Goal: Find specific page/section: Find specific page/section

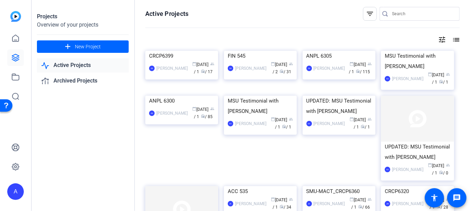
drag, startPoint x: 93, startPoint y: 129, endPoint x: 100, endPoint y: 125, distance: 8.4
click at [93, 128] on div "Projects Overview of your projects add New Project Active Projects Archived Pro…" at bounding box center [83, 105] width 104 height 211
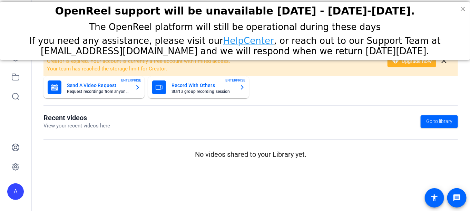
click at [14, 54] on div "If you need any assistance, please visit our HelpCenter , or reach out to our S…" at bounding box center [235, 46] width 453 height 21
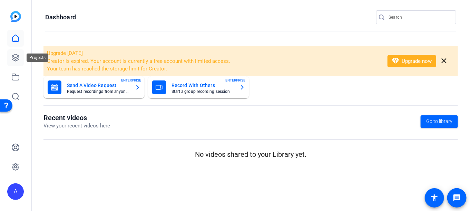
click at [9, 55] on link at bounding box center [15, 57] width 17 height 17
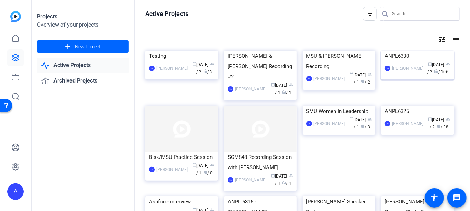
click at [408, 51] on img at bounding box center [417, 51] width 73 height 0
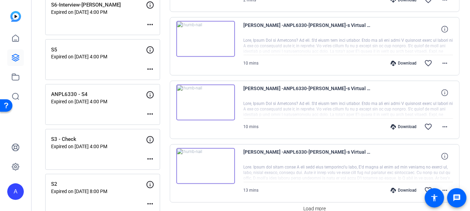
scroll to position [616, 0]
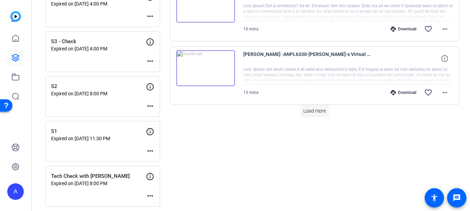
click at [313, 109] on span "Load more" at bounding box center [315, 110] width 23 height 7
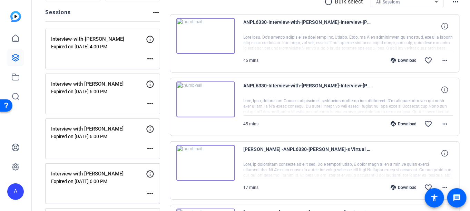
scroll to position [0, 0]
